Goal: Task Accomplishment & Management: Use online tool/utility

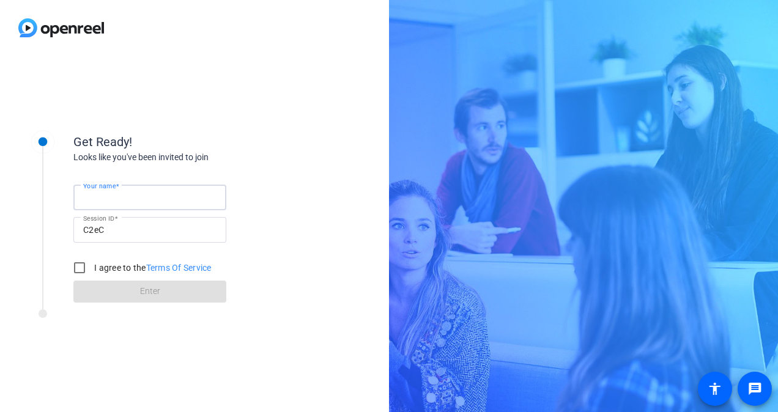
click at [149, 199] on input "Your name" at bounding box center [149, 197] width 133 height 15
type input "[PERSON_NAME]"
click at [80, 265] on input "I agree to the Terms Of Service" at bounding box center [79, 268] width 24 height 24
checkbox input "true"
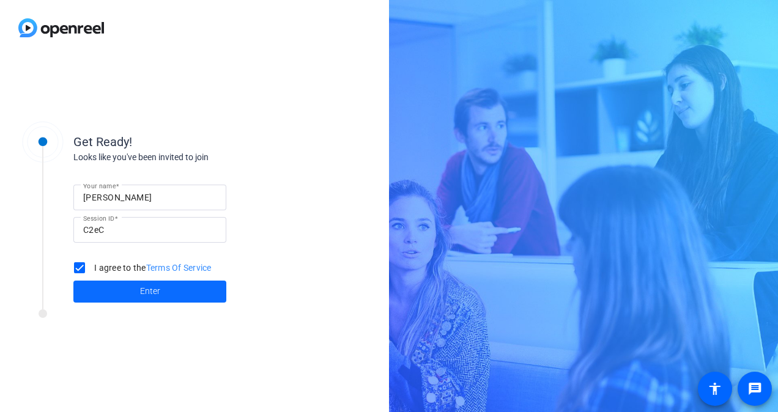
click at [97, 295] on span at bounding box center [149, 291] width 153 height 29
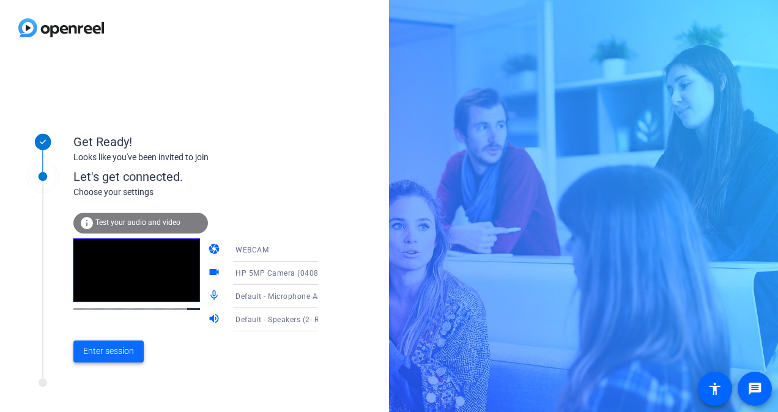
click at [116, 345] on span "Enter session" at bounding box center [108, 351] width 51 height 13
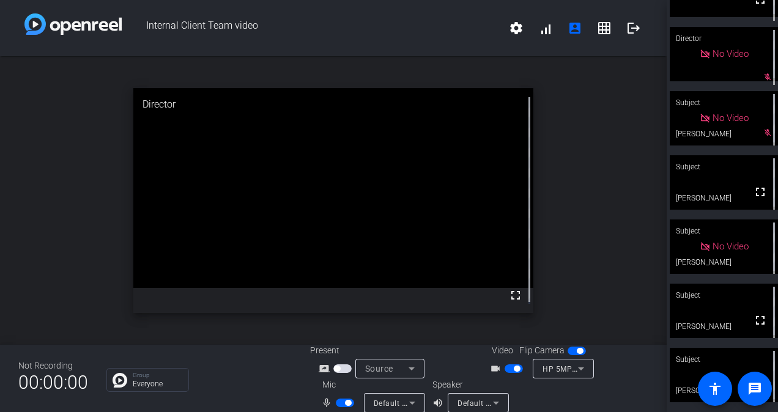
scroll to position [101, 0]
drag, startPoint x: 710, startPoint y: 208, endPoint x: 707, endPoint y: 252, distance: 44.1
click at [707, 252] on div "Subject fullscreen [PERSON_NAME] Director fullscreen Director No Video mic_off_…" at bounding box center [721, 206] width 111 height 412
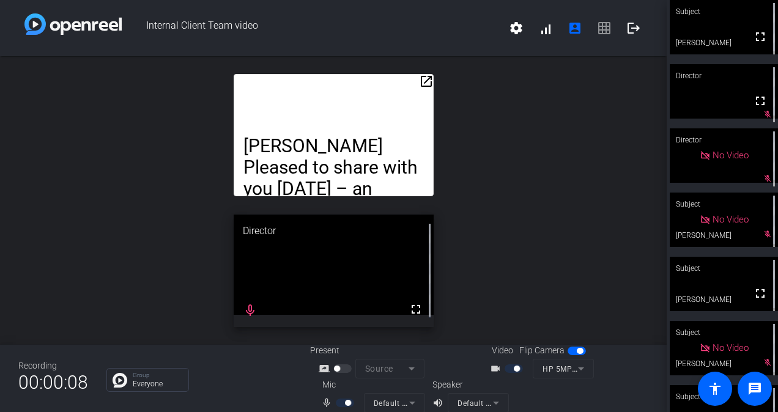
click at [351, 169] on li "Pleased to share with you [DATE] – an incredible XSL collaboration in our clien…" at bounding box center [333, 329] width 180 height 344
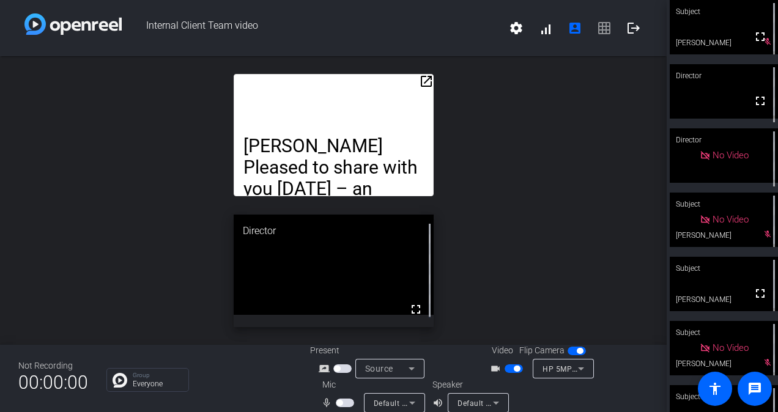
scroll to position [14, 0]
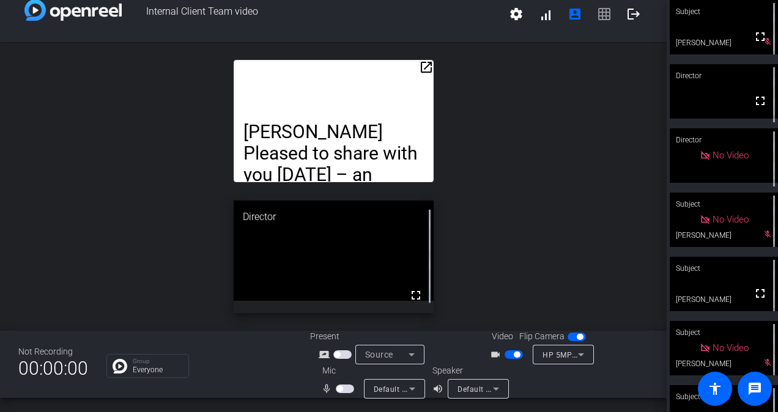
click at [341, 386] on span "button" at bounding box center [345, 389] width 18 height 9
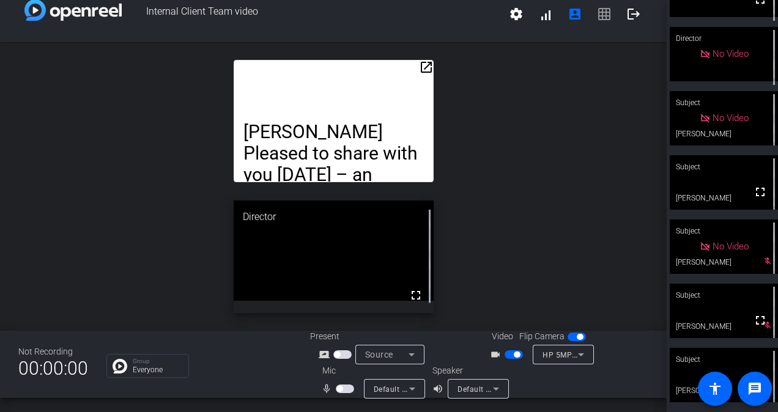
click at [338, 391] on span "button" at bounding box center [345, 389] width 18 height 9
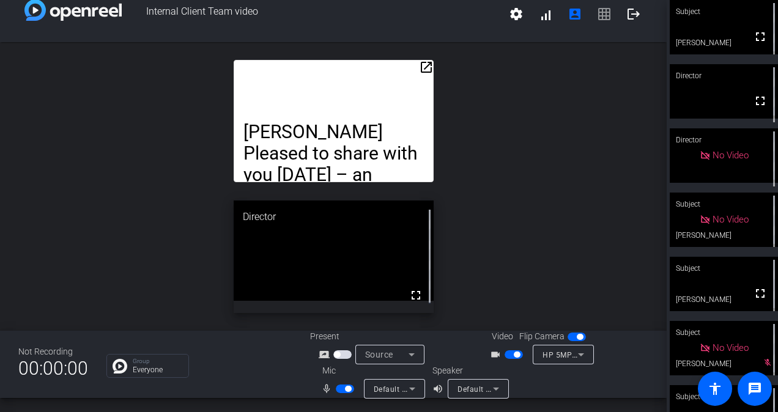
drag, startPoint x: 546, startPoint y: 221, endPoint x: 540, endPoint y: 237, distance: 16.8
click at [540, 237] on div "open_in_new [PERSON_NAME] Pleased to share with you [DATE] – an incredible XSL …" at bounding box center [333, 186] width 666 height 289
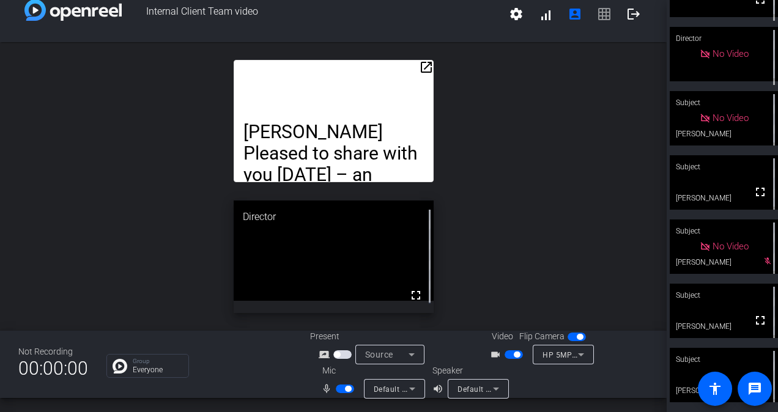
click at [555, 182] on div "open_in_new [PERSON_NAME] Pleased to share with you [DATE] – an incredible XSL …" at bounding box center [333, 186] width 666 height 289
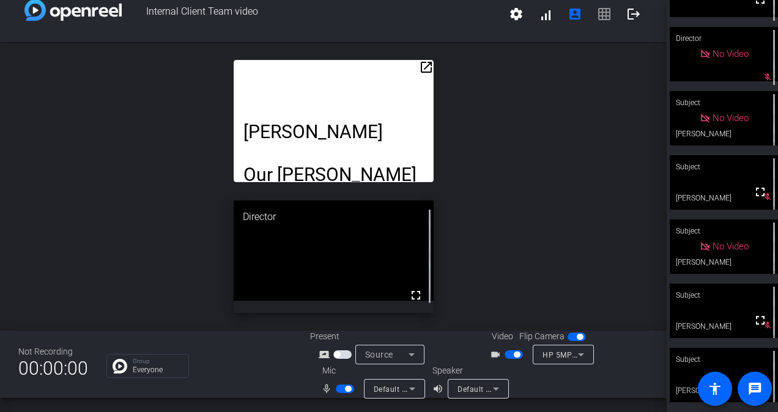
drag, startPoint x: 758, startPoint y: 199, endPoint x: 761, endPoint y: 245, distance: 45.3
click at [758, 199] on mat-icon "fullscreen" at bounding box center [760, 192] width 15 height 15
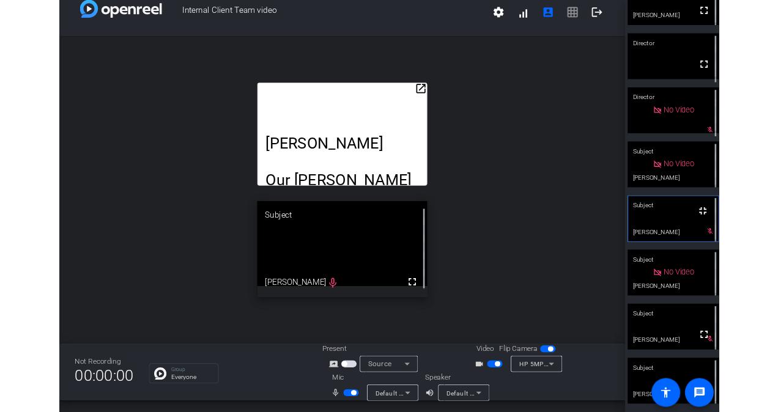
scroll to position [24, 0]
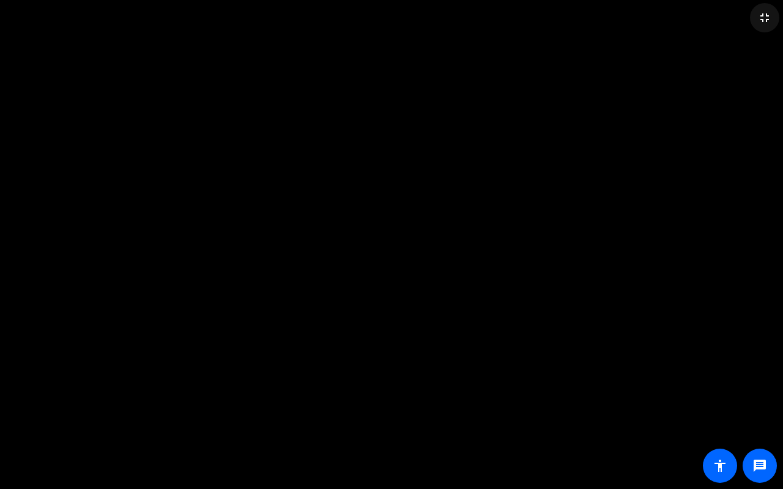
click at [763, 17] on mat-icon "fullscreen_exit" at bounding box center [764, 17] width 15 height 15
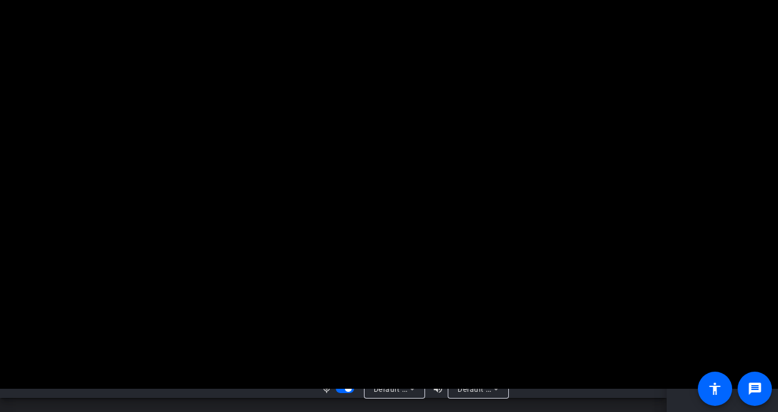
scroll to position [0, 0]
